Goal: Information Seeking & Learning: Learn about a topic

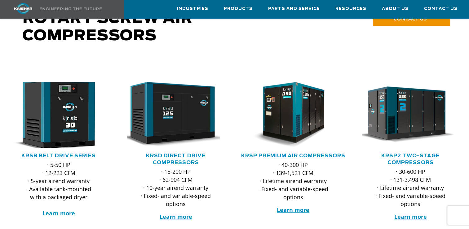
scroll to position [62, 0]
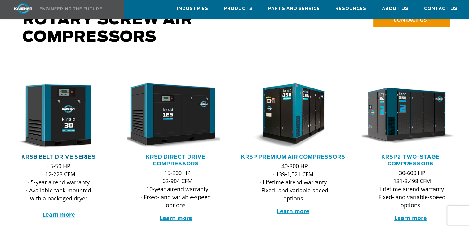
click at [60, 154] on link "KRSB Belt Drive Series" at bounding box center [58, 156] width 74 height 5
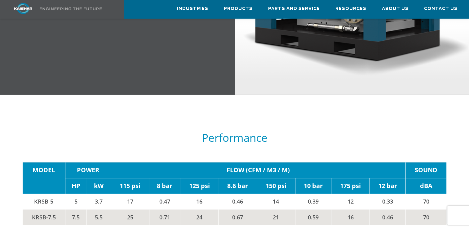
scroll to position [869, 0]
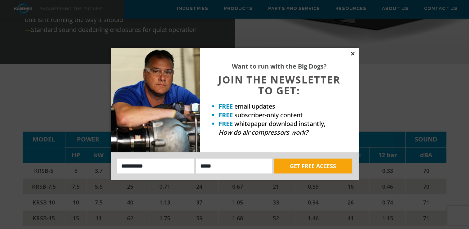
click at [354, 54] on icon at bounding box center [353, 54] width 6 height 6
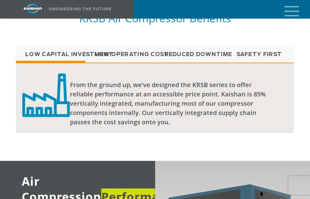
scroll to position [789, 0]
